Goal: Obtain resource: Obtain resource

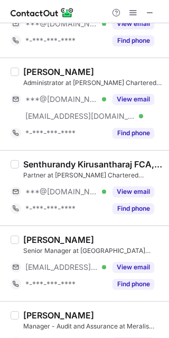
scroll to position [136, 0]
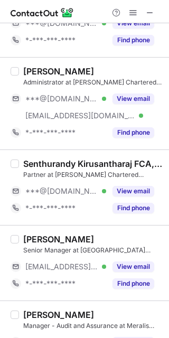
click at [137, 184] on div "View email" at bounding box center [130, 191] width 48 height 17
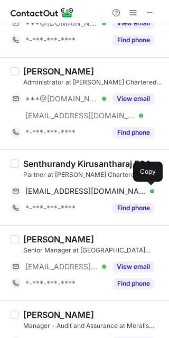
click at [151, 186] on button at bounding box center [149, 191] width 11 height 11
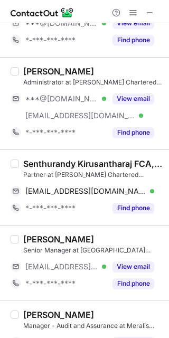
click at [39, 161] on div "Senthurandy Kirusantharaj FCA, [GEOGRAPHIC_DATA], BSc, UAECA" at bounding box center [92, 163] width 139 height 11
copy div "Senthurandy"
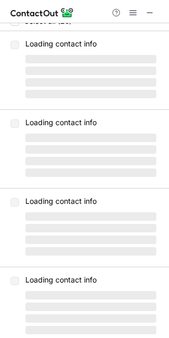
scroll to position [0, 0]
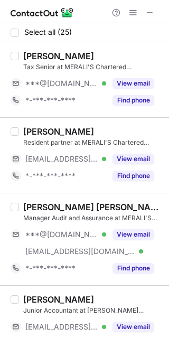
click at [135, 79] on button "View email" at bounding box center [133, 83] width 42 height 11
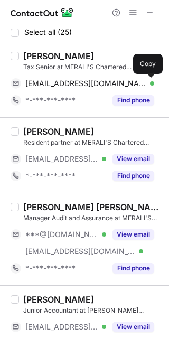
click at [146, 81] on span at bounding box center [149, 83] width 8 height 8
click at [36, 53] on div "Fazal Kavintha" at bounding box center [58, 56] width 71 height 11
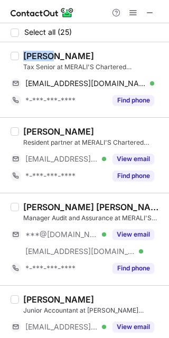
click at [36, 53] on div "Fazal Kavintha" at bounding box center [58, 56] width 71 height 11
copy div "Fazal"
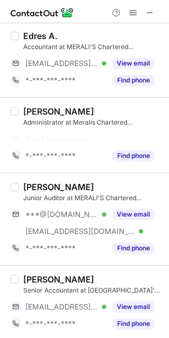
scroll to position [202, 0]
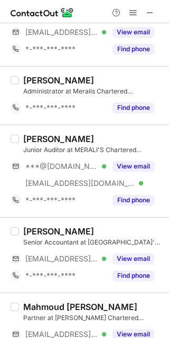
click at [138, 164] on button "View email" at bounding box center [133, 166] width 42 height 11
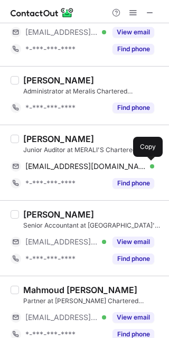
click at [150, 161] on button at bounding box center [149, 166] width 11 height 11
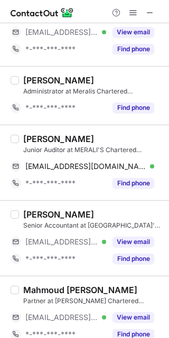
click at [26, 142] on div "Shirin Rasheed" at bounding box center [58, 139] width 71 height 11
copy div "Shirin"
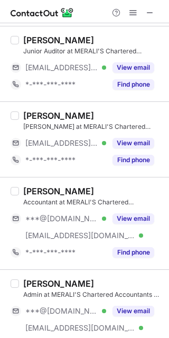
scroll to position [738, 0]
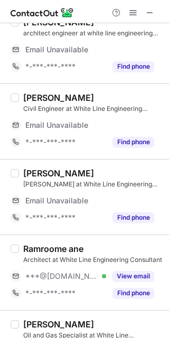
scroll to position [308, 0]
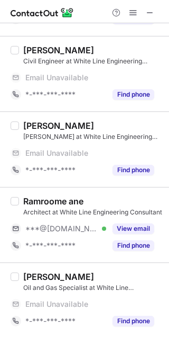
click at [139, 226] on button "View email" at bounding box center [133, 228] width 42 height 11
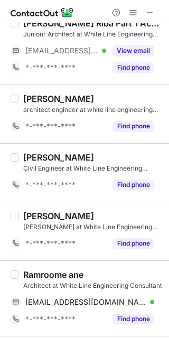
scroll to position [223, 0]
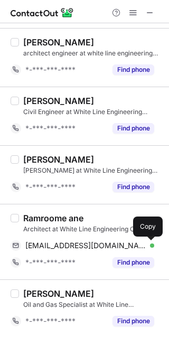
click at [151, 244] on span at bounding box center [149, 245] width 8 height 8
click at [47, 217] on div "Ramroome ane" at bounding box center [53, 218] width 60 height 11
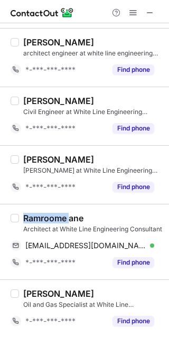
click at [47, 217] on div "Ramroome ane" at bounding box center [53, 218] width 60 height 11
copy div "Ramroome"
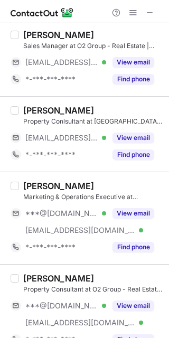
scroll to position [265, 0]
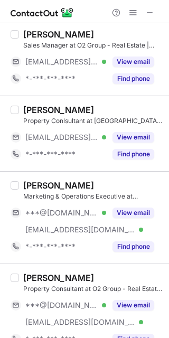
click at [123, 208] on button "View email" at bounding box center [133, 212] width 42 height 11
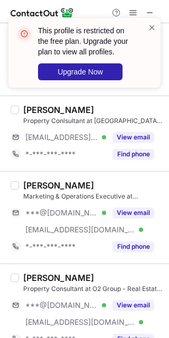
click at [135, 300] on button "View email" at bounding box center [133, 305] width 42 height 11
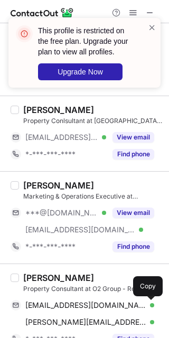
click at [153, 304] on button at bounding box center [149, 305] width 11 height 11
click at [33, 274] on div "AVNEET KAUR" at bounding box center [58, 277] width 71 height 11
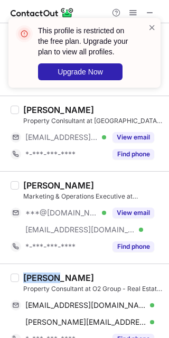
click at [33, 274] on div "AVNEET KAUR" at bounding box center [58, 277] width 71 height 11
copy div "AVNEET"
click at [124, 214] on button "View email" at bounding box center [133, 212] width 42 height 11
click at [79, 190] on div "Jan Antonette Lawas" at bounding box center [58, 185] width 71 height 11
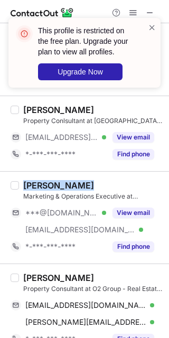
drag, startPoint x: 79, startPoint y: 190, endPoint x: 70, endPoint y: 190, distance: 9.0
click at [70, 190] on div "Jan Antonette Lawas" at bounding box center [58, 185] width 71 height 11
copy div "Jan Antonette Lawas"
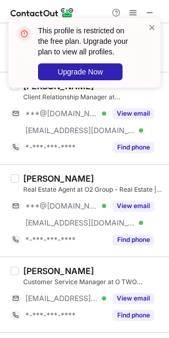
scroll to position [549, 0]
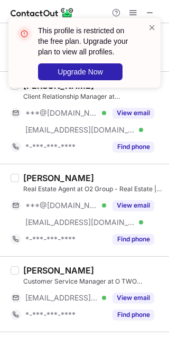
click at [122, 204] on button "View email" at bounding box center [133, 205] width 42 height 11
click at [52, 179] on div "Hazem Gamal" at bounding box center [58, 178] width 71 height 11
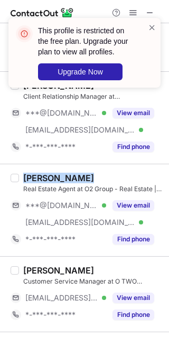
click at [52, 179] on div "Hazem Gamal" at bounding box center [58, 178] width 71 height 11
copy div "Hazem Gamal"
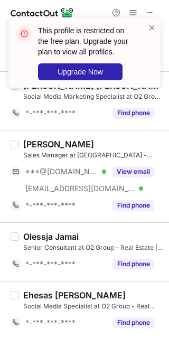
scroll to position [811, 0]
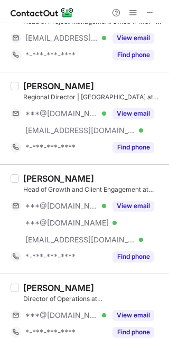
scroll to position [46, 0]
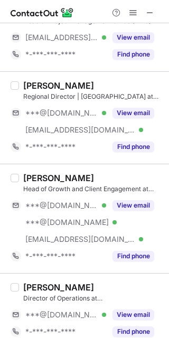
click at [130, 112] on button "View email" at bounding box center [133, 113] width 42 height 11
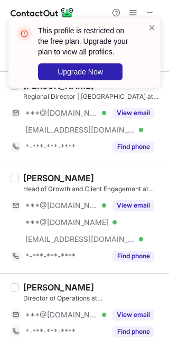
click at [124, 206] on button "View email" at bounding box center [133, 205] width 42 height 11
click at [137, 312] on button "View email" at bounding box center [133, 314] width 42 height 11
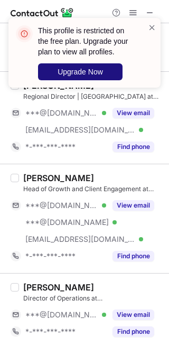
click at [58, 79] on button "Upgrade Now" at bounding box center [80, 71] width 84 height 17
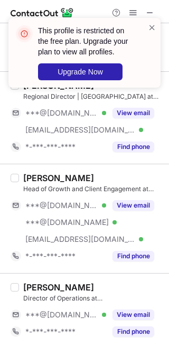
click at [154, 27] on span at bounding box center [152, 27] width 8 height 11
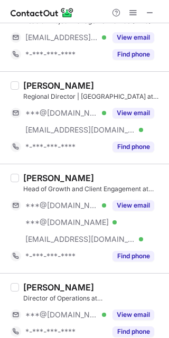
click at [143, 111] on button "View email" at bounding box center [133, 113] width 42 height 11
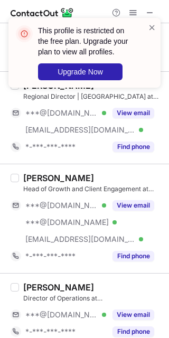
click at [54, 80] on div "This profile is restricted on the free plan. Upgrade your plan to view all prof…" at bounding box center [84, 56] width 169 height 99
click at [54, 80] on div "This profile is restricted on the free plan. Upgrade your plan to view all prof…" at bounding box center [84, 53] width 152 height 70
click at [156, 26] on div "This profile is restricted on the free plan. Upgrade your plan to view all prof…" at bounding box center [84, 53] width 152 height 70
click at [153, 27] on span at bounding box center [152, 27] width 8 height 11
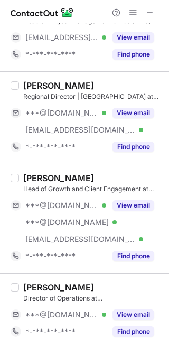
click at [34, 85] on div "Aamna Alshehhi" at bounding box center [58, 85] width 71 height 11
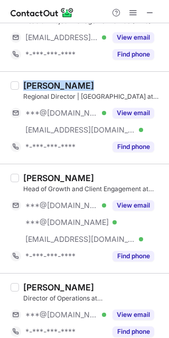
click at [34, 85] on div "Aamna Alshehhi" at bounding box center [58, 85] width 71 height 11
copy div "Aamna Alshehhi"
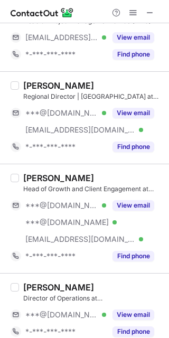
click at [33, 180] on div "Reji Nair" at bounding box center [58, 178] width 71 height 11
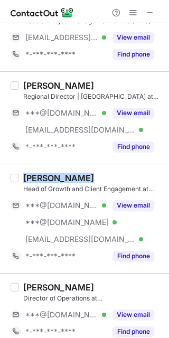
click at [33, 180] on div "Reji Nair" at bounding box center [58, 178] width 71 height 11
copy div "Reji Nair"
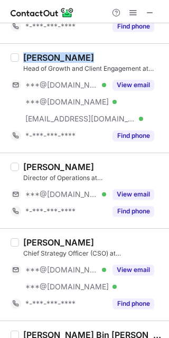
scroll to position [167, 0]
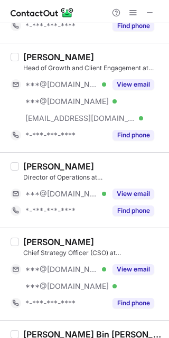
click at [63, 166] on div "Mohammed Abbas" at bounding box center [58, 166] width 71 height 11
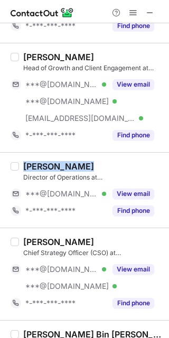
click at [63, 166] on div "Mohammed Abbas" at bounding box center [58, 166] width 71 height 11
copy div "Mohammed Abbas"
click at [131, 84] on button "View email" at bounding box center [133, 84] width 42 height 11
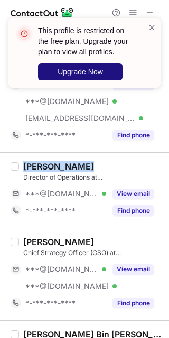
click at [89, 68] on span "Upgrade Now" at bounding box center [80, 72] width 45 height 8
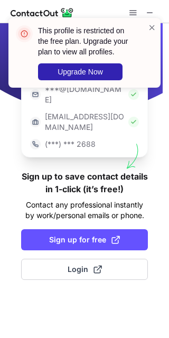
click at [74, 234] on span "Sign up for free" at bounding box center [84, 239] width 71 height 11
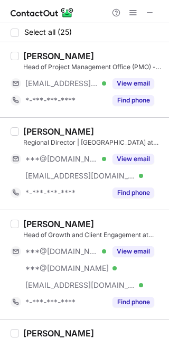
click at [132, 158] on button "View email" at bounding box center [133, 159] width 42 height 11
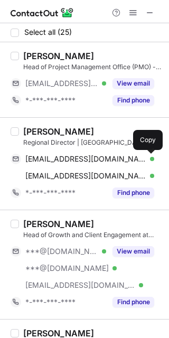
click at [144, 162] on button at bounding box center [149, 159] width 11 height 11
click at [35, 132] on div "Aamna Alshehhi" at bounding box center [58, 131] width 71 height 11
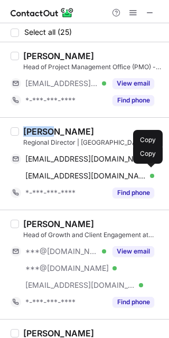
click at [35, 132] on div "Aamna Alshehhi" at bounding box center [58, 131] width 71 height 11
copy div "Aamna"
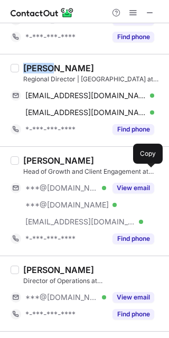
scroll to position [64, 0]
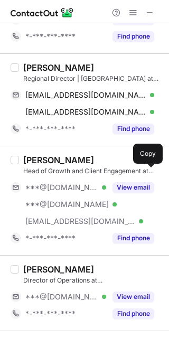
click at [131, 180] on div "View email" at bounding box center [130, 187] width 48 height 17
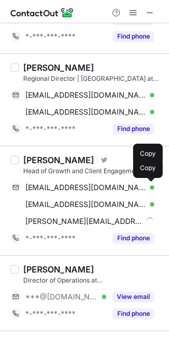
click at [148, 187] on span at bounding box center [149, 187] width 8 height 8
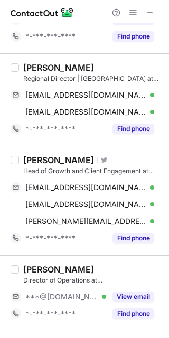
click at [30, 158] on div "Reji Nair" at bounding box center [58, 160] width 71 height 11
copy div "Reji"
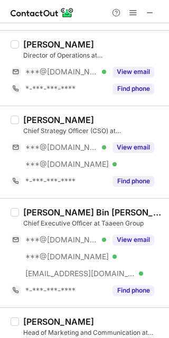
scroll to position [289, 0]
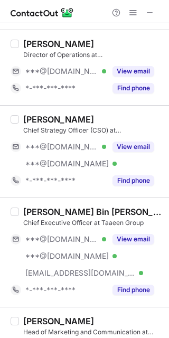
click at [127, 148] on button "View email" at bounding box center [133, 146] width 42 height 11
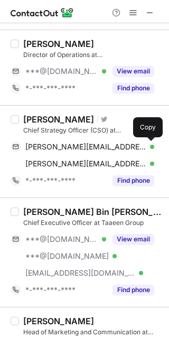
click at [148, 146] on span at bounding box center [149, 146] width 8 height 8
click at [30, 123] on div "Peter Gater" at bounding box center [58, 119] width 71 height 11
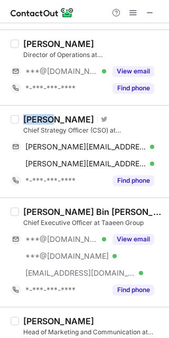
click at [30, 123] on div "Peter Gater" at bounding box center [58, 119] width 71 height 11
copy div "Peter"
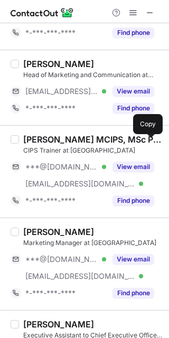
scroll to position [547, 0]
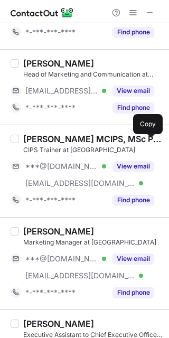
click at [136, 166] on button "View email" at bounding box center [133, 166] width 42 height 11
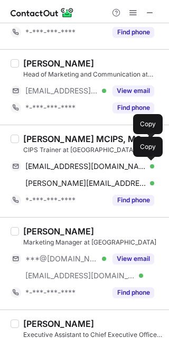
click at [146, 168] on span at bounding box center [149, 166] width 8 height 8
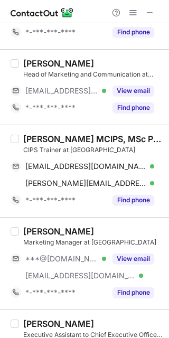
click at [28, 147] on div "CIPS Trainer at Taaeen" at bounding box center [92, 149] width 139 height 9
click at [27, 142] on div "Paul Gulston MCIPS, MSc PGCertHE 🇦🇪 🇹🇹" at bounding box center [92, 139] width 139 height 11
copy div "Paul"
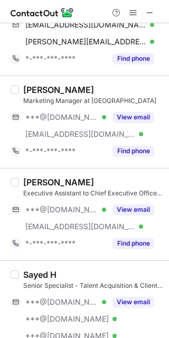
scroll to position [689, 0]
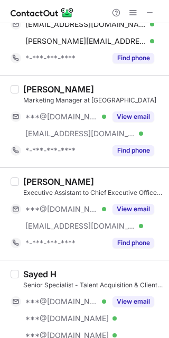
click at [134, 207] on button "View email" at bounding box center [133, 209] width 42 height 11
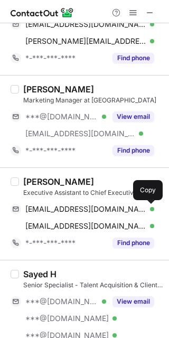
click at [149, 212] on span at bounding box center [149, 209] width 8 height 8
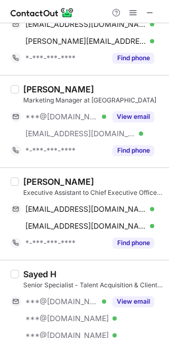
click at [31, 175] on div "Aicel Nava Executive Assistant to Chief Executive Officer at Taaeen aicelnnava@…" at bounding box center [84, 213] width 169 height 92
copy div "Aicel"
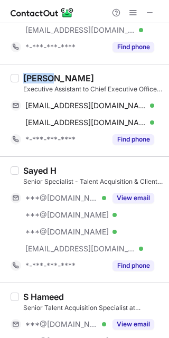
scroll to position [793, 0]
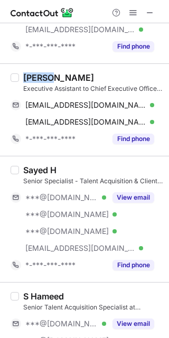
click at [143, 196] on button "View email" at bounding box center [133, 197] width 42 height 11
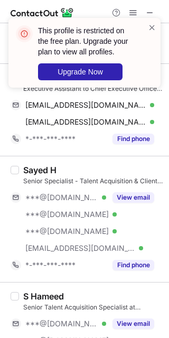
click at [33, 170] on div "Sayed H" at bounding box center [39, 170] width 33 height 11
copy div "Sayed H"
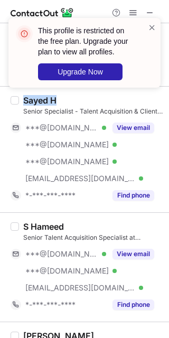
scroll to position [863, 0]
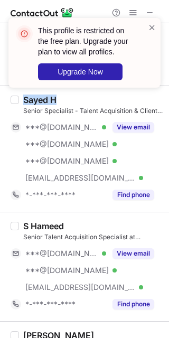
click at [121, 256] on button "View email" at bounding box center [133, 253] width 42 height 11
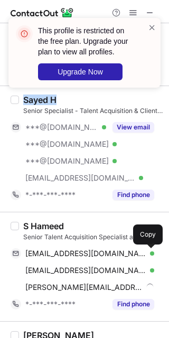
click at [148, 253] on span at bounding box center [149, 253] width 8 height 8
click at [26, 221] on div "S Hameed" at bounding box center [43, 226] width 41 height 11
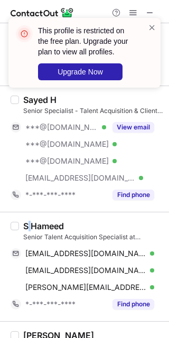
click at [26, 221] on div "S Hameed" at bounding box center [43, 226] width 41 height 11
copy div "S Hameed"
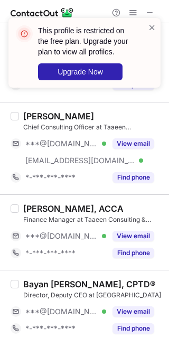
scroll to position [1119, 0]
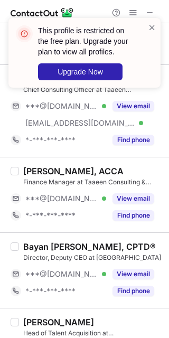
click at [136, 195] on button "View email" at bounding box center [133, 198] width 42 height 11
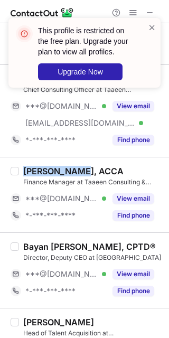
drag, startPoint x: 77, startPoint y: 172, endPoint x: 24, endPoint y: 176, distance: 53.4
click at [24, 176] on div "Azra Hussain, ACCA" at bounding box center [73, 171] width 100 height 11
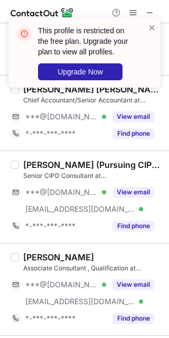
scroll to position [1521, 0]
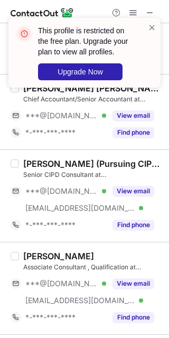
click at [142, 195] on button "View email" at bounding box center [133, 191] width 42 height 11
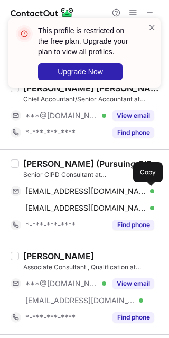
click at [149, 191] on span at bounding box center [149, 191] width 8 height 8
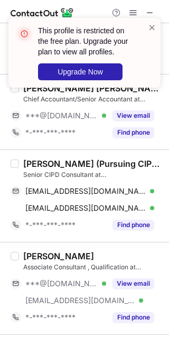
click at [42, 160] on div "Nisha Musa (Pursuing CIPD L5)" at bounding box center [92, 163] width 139 height 11
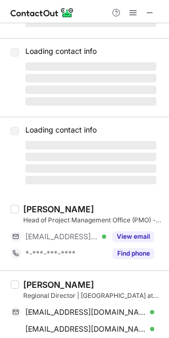
scroll to position [0, 0]
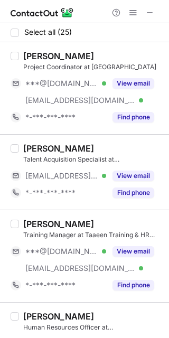
click at [136, 84] on button "View email" at bounding box center [133, 83] width 42 height 11
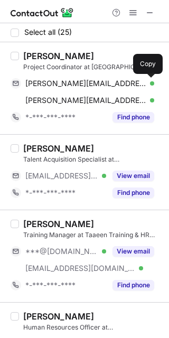
click at [151, 84] on span at bounding box center [149, 83] width 8 height 8
click at [41, 59] on div "Catherine Macafe" at bounding box center [58, 56] width 71 height 11
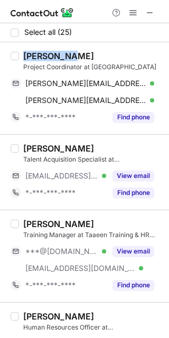
click at [41, 59] on div "Catherine Macafe" at bounding box center [58, 56] width 71 height 11
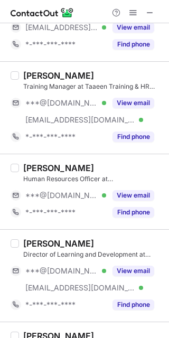
scroll to position [150, 0]
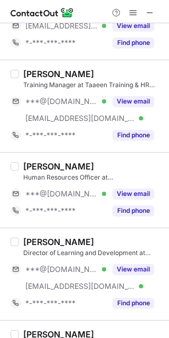
click at [136, 195] on button "View email" at bounding box center [133, 193] width 42 height 11
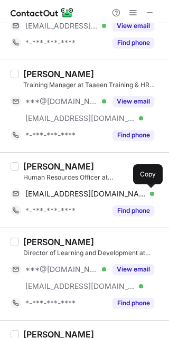
click at [149, 195] on span at bounding box center [149, 193] width 8 height 8
click at [30, 161] on div "Naveen Shettyy" at bounding box center [58, 166] width 71 height 11
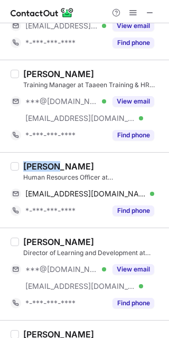
click at [30, 161] on div "Naveen Shettyy" at bounding box center [58, 166] width 71 height 11
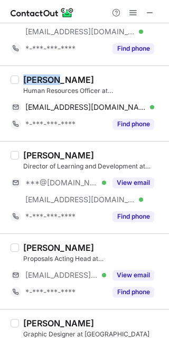
scroll to position [237, 0]
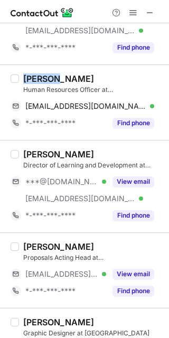
click at [140, 180] on button "View email" at bounding box center [133, 181] width 42 height 11
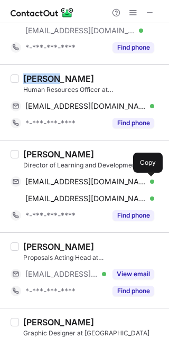
click at [149, 180] on span at bounding box center [149, 181] width 8 height 8
click at [32, 152] on div "Ashlyn Malica Prasad" at bounding box center [58, 154] width 71 height 11
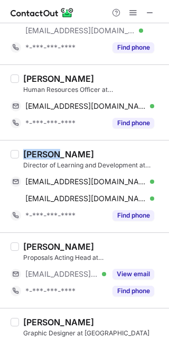
click at [32, 152] on div "Ashlyn Malica Prasad" at bounding box center [58, 154] width 71 height 11
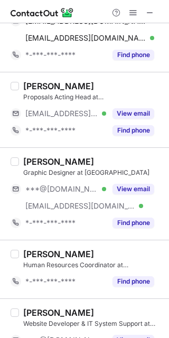
scroll to position [398, 0]
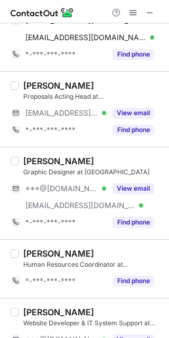
click at [124, 189] on button "View email" at bounding box center [133, 188] width 42 height 11
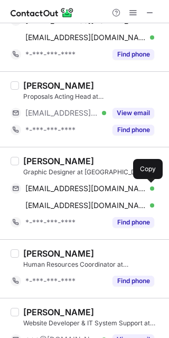
click at [147, 191] on span at bounding box center [149, 188] width 8 height 8
click at [41, 158] on div "Marwa Ahmed" at bounding box center [58, 161] width 71 height 11
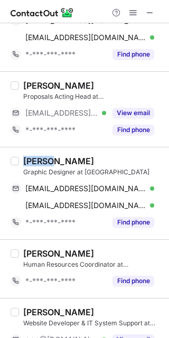
click at [41, 158] on div "Marwa Ahmed" at bounding box center [58, 161] width 71 height 11
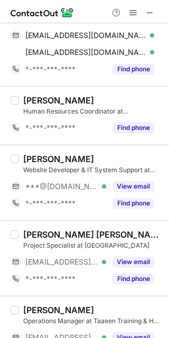
scroll to position [552, 0]
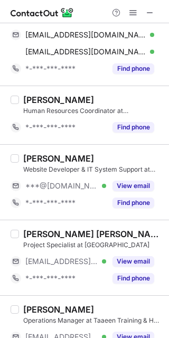
click at [146, 183] on button "View email" at bounding box center [133, 185] width 42 height 11
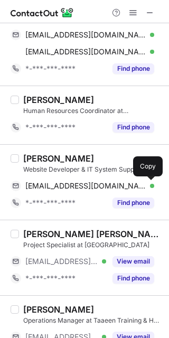
click at [150, 188] on span at bounding box center [149, 186] width 8 height 8
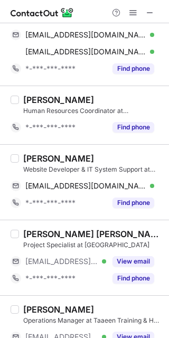
click at [35, 157] on div "Haseeb Ullah" at bounding box center [58, 158] width 71 height 11
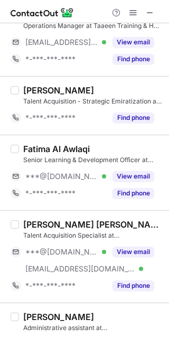
scroll to position [848, 0]
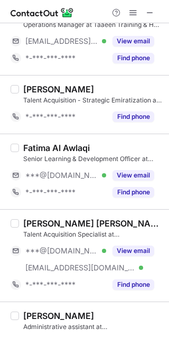
click at [141, 250] on button "View email" at bounding box center [133, 250] width 42 height 11
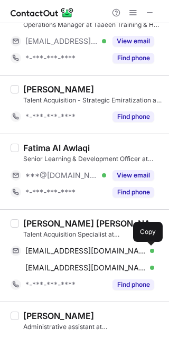
click at [148, 250] on span at bounding box center [149, 250] width 8 height 8
click at [25, 226] on div "Pallavi Jhawar Ajmera, Assoc CIPD" at bounding box center [92, 223] width 139 height 11
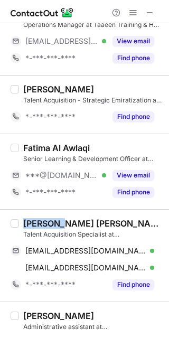
click at [25, 226] on div "Pallavi Jhawar Ajmera, Assoc CIPD" at bounding box center [92, 223] width 139 height 11
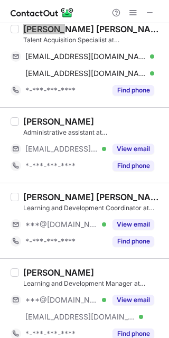
scroll to position [1083, 0]
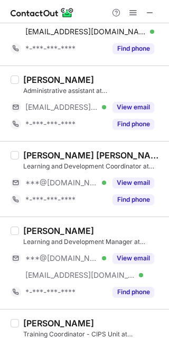
click at [135, 184] on button "View email" at bounding box center [133, 182] width 42 height 11
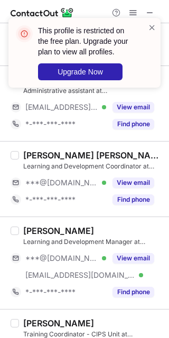
click at [144, 258] on button "View email" at bounding box center [133, 258] width 42 height 11
click at [50, 154] on div "Margaret Michelle J." at bounding box center [92, 155] width 139 height 11
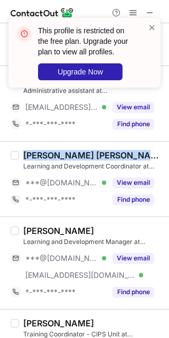
click at [50, 154] on div "Margaret Michelle J." at bounding box center [92, 155] width 139 height 11
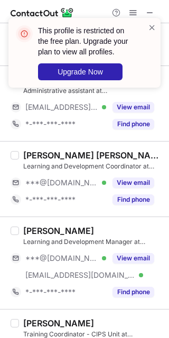
click at [35, 235] on div "Mario Nabhan" at bounding box center [58, 230] width 71 height 11
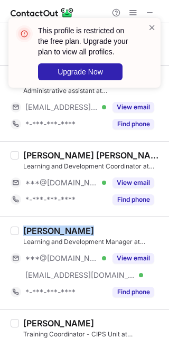
click at [35, 235] on div "Mario Nabhan" at bounding box center [58, 230] width 71 height 11
click at [124, 255] on button "View email" at bounding box center [133, 258] width 42 height 11
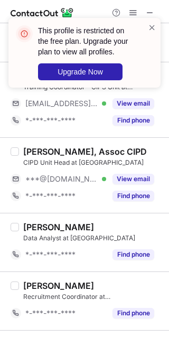
scroll to position [1331, 0]
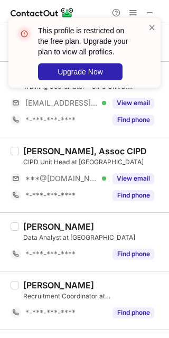
click at [121, 181] on button "View email" at bounding box center [133, 178] width 42 height 11
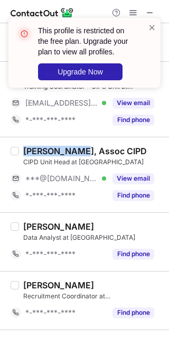
drag, startPoint x: 80, startPoint y: 147, endPoint x: 22, endPoint y: 151, distance: 58.7
click at [22, 151] on div "Sukaina Kamal, Assoc CIPD CIPD Unit Head at Taaeen ***@gmail.com Verified View …" at bounding box center [91, 175] width 144 height 58
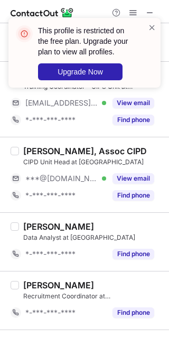
click at [31, 156] on div "Sukaina Kamal, Assoc CIPD" at bounding box center [84, 151] width 123 height 11
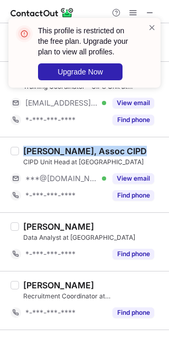
click at [31, 156] on div "Sukaina Kamal, Assoc CIPD" at bounding box center [84, 151] width 123 height 11
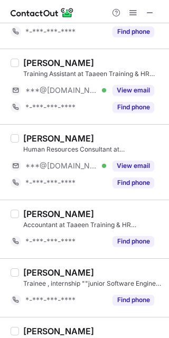
scroll to position [463, 0]
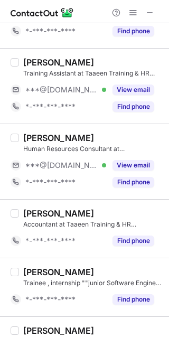
click at [137, 160] on button "View email" at bounding box center [133, 165] width 42 height 11
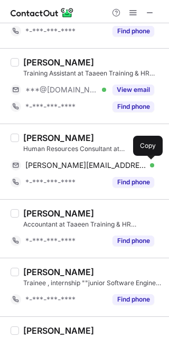
click at [149, 168] on span at bounding box center [149, 165] width 8 height 8
click at [35, 136] on div "Sally K." at bounding box center [58, 137] width 71 height 11
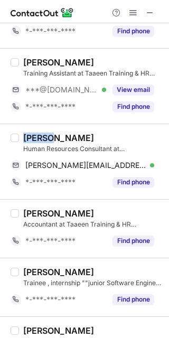
click at [35, 136] on div "Sally K." at bounding box center [58, 137] width 71 height 11
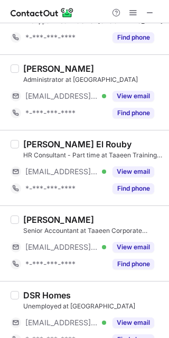
scroll to position [1070, 0]
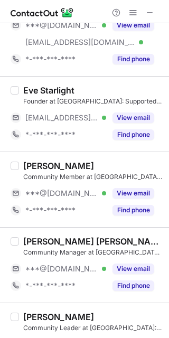
scroll to position [59, 0]
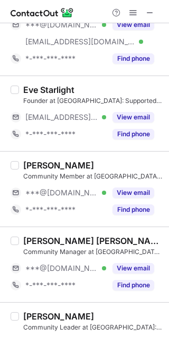
click at [135, 185] on div "View email" at bounding box center [130, 192] width 48 height 17
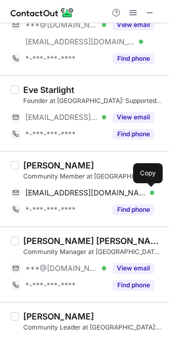
click at [153, 189] on span at bounding box center [149, 192] width 8 height 8
click at [32, 164] on div "Mohit G." at bounding box center [58, 165] width 71 height 11
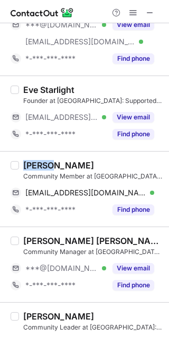
click at [32, 164] on div "Mohit G." at bounding box center [58, 165] width 71 height 11
copy div "Mohit G."
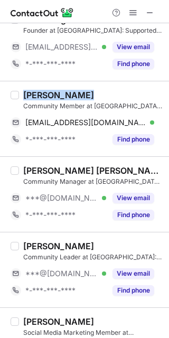
scroll to position [129, 0]
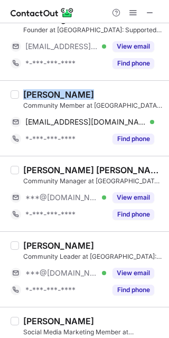
click at [133, 194] on button "View email" at bounding box center [133, 197] width 42 height 11
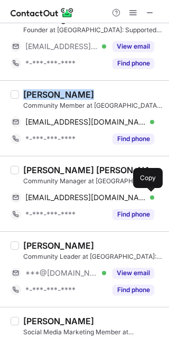
click at [146, 194] on span at bounding box center [149, 197] width 8 height 8
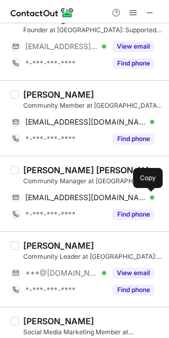
click at [31, 169] on div "Helen Husni Al Hamshari" at bounding box center [92, 170] width 139 height 11
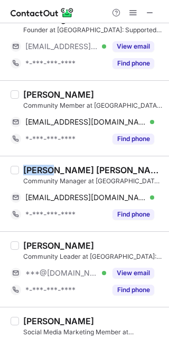
click at [31, 169] on div "Helen Husni Al Hamshari" at bounding box center [92, 170] width 139 height 11
copy div "Helen"
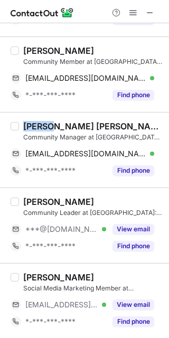
click at [140, 229] on button "View email" at bounding box center [133, 229] width 42 height 11
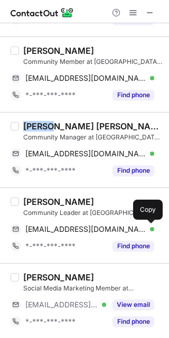
click at [148, 232] on span at bounding box center [149, 229] width 8 height 8
click at [32, 204] on div "Ahmed Al Helwany" at bounding box center [58, 201] width 71 height 11
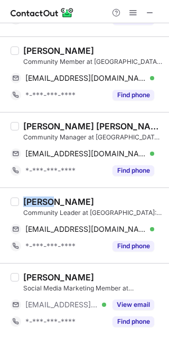
click at [32, 204] on div "Ahmed Al Helwany" at bounding box center [58, 201] width 71 height 11
copy div "Ahmed"
